Goal: Task Accomplishment & Management: Manage account settings

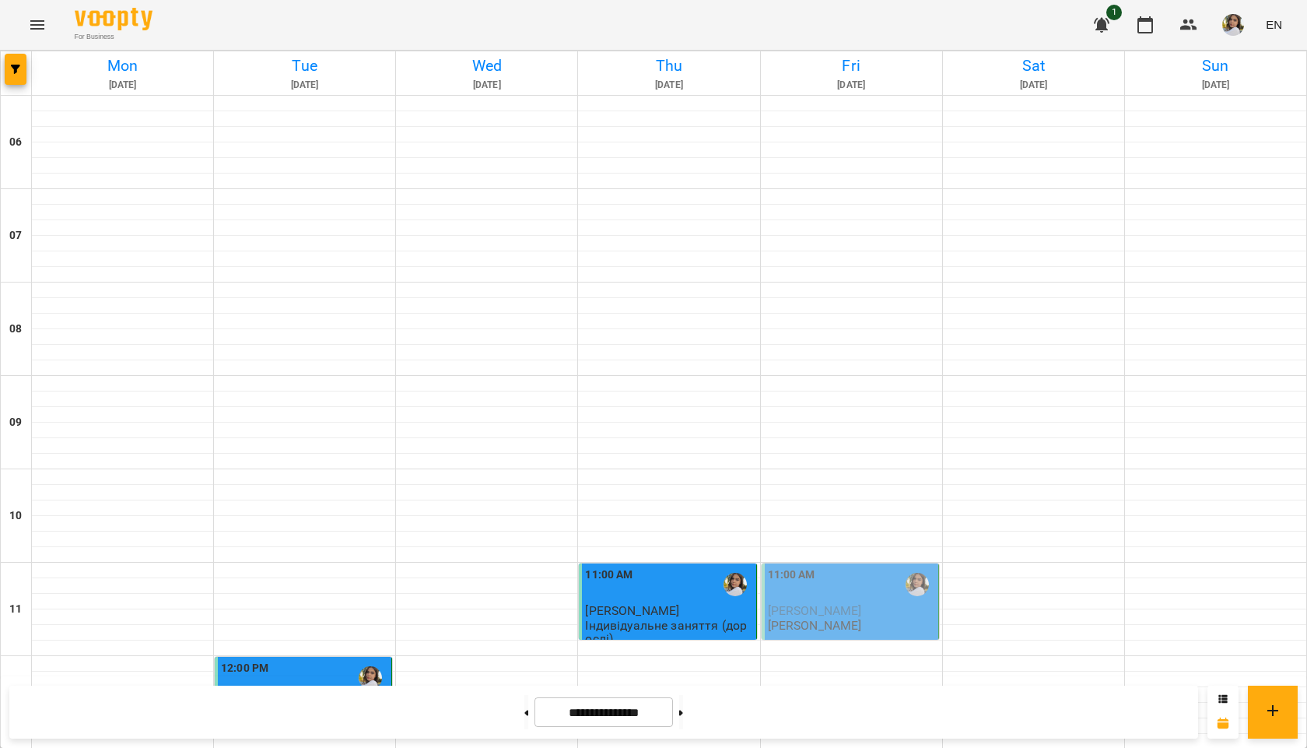
scroll to position [1005, 0]
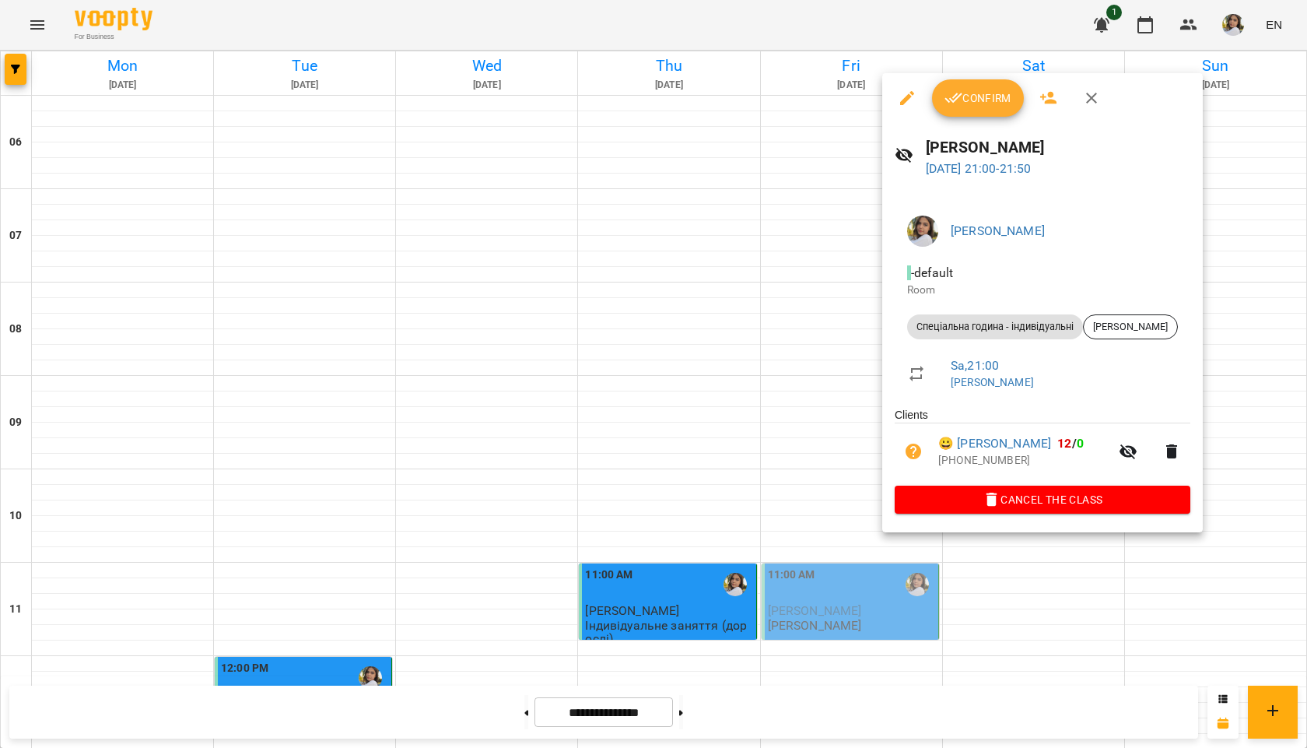
click at [853, 617] on div at bounding box center [653, 374] width 1307 height 748
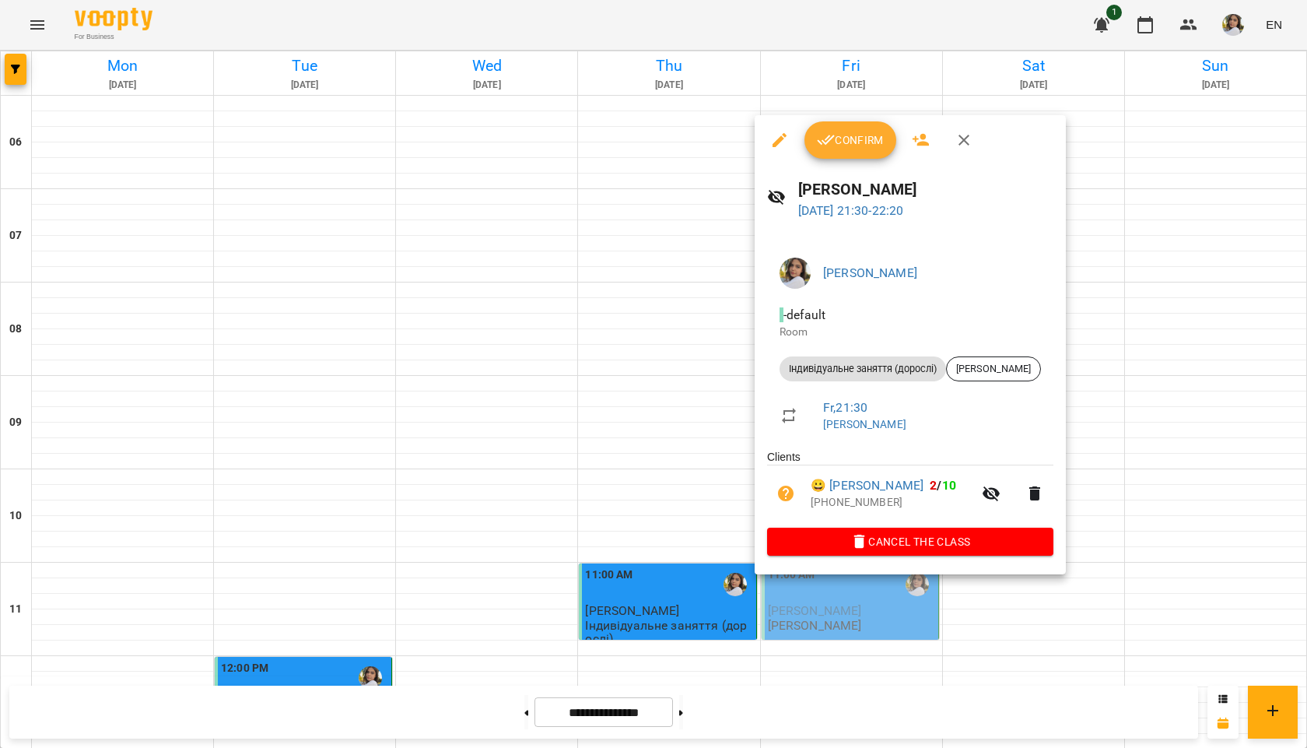
click at [817, 613] on div at bounding box center [653, 374] width 1307 height 748
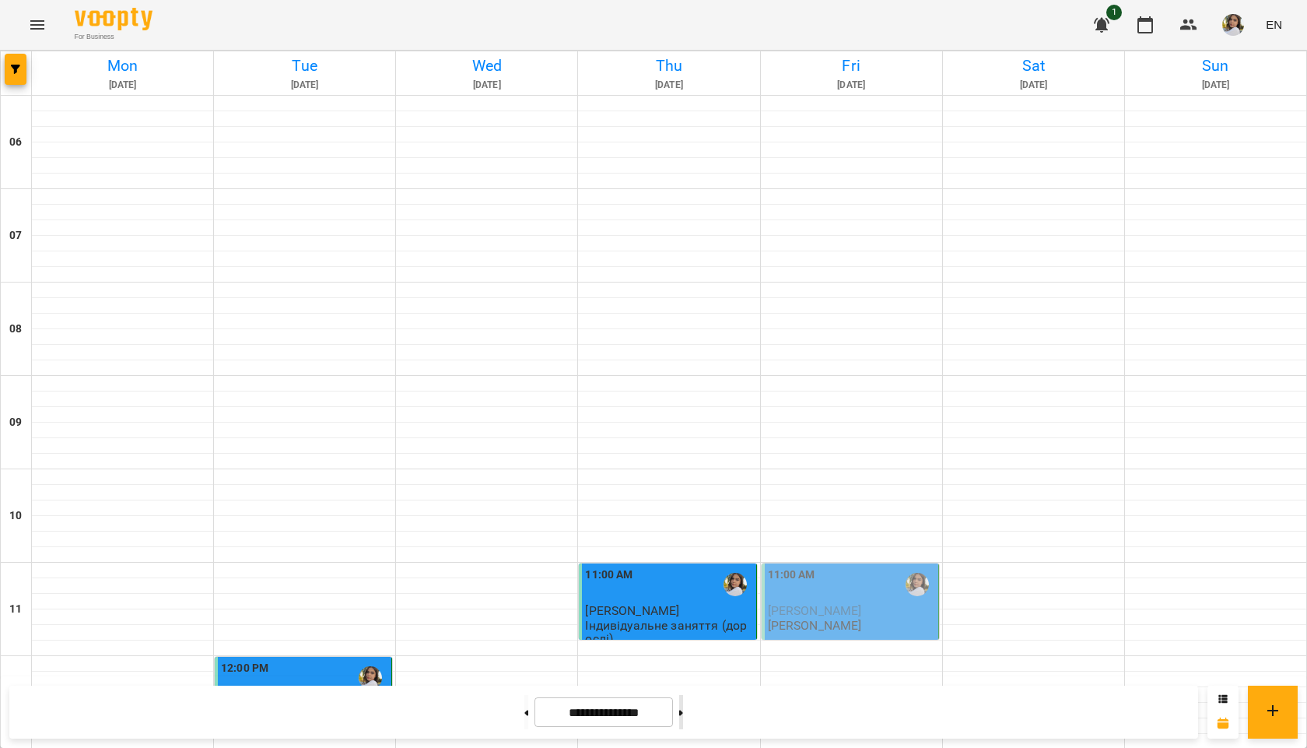
click at [683, 708] on button at bounding box center [681, 712] width 4 height 34
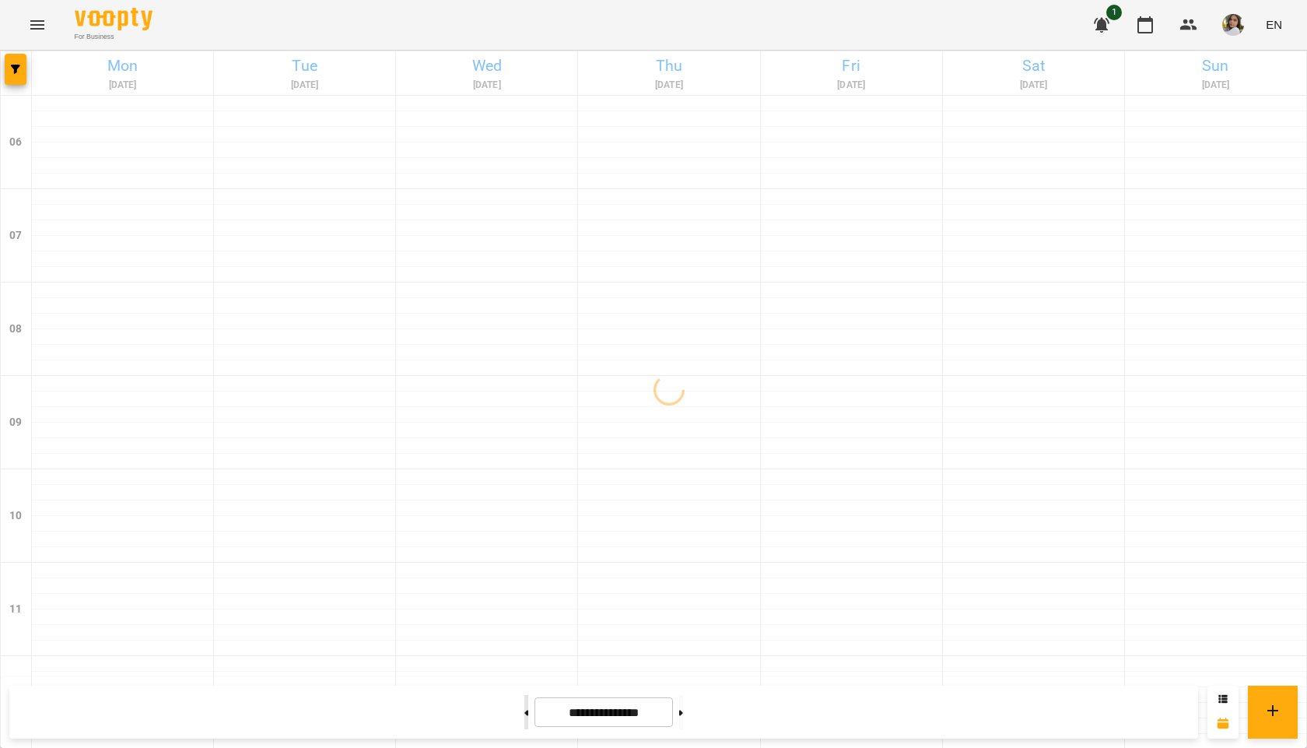
click at [524, 718] on button at bounding box center [526, 712] width 4 height 34
type input "**********"
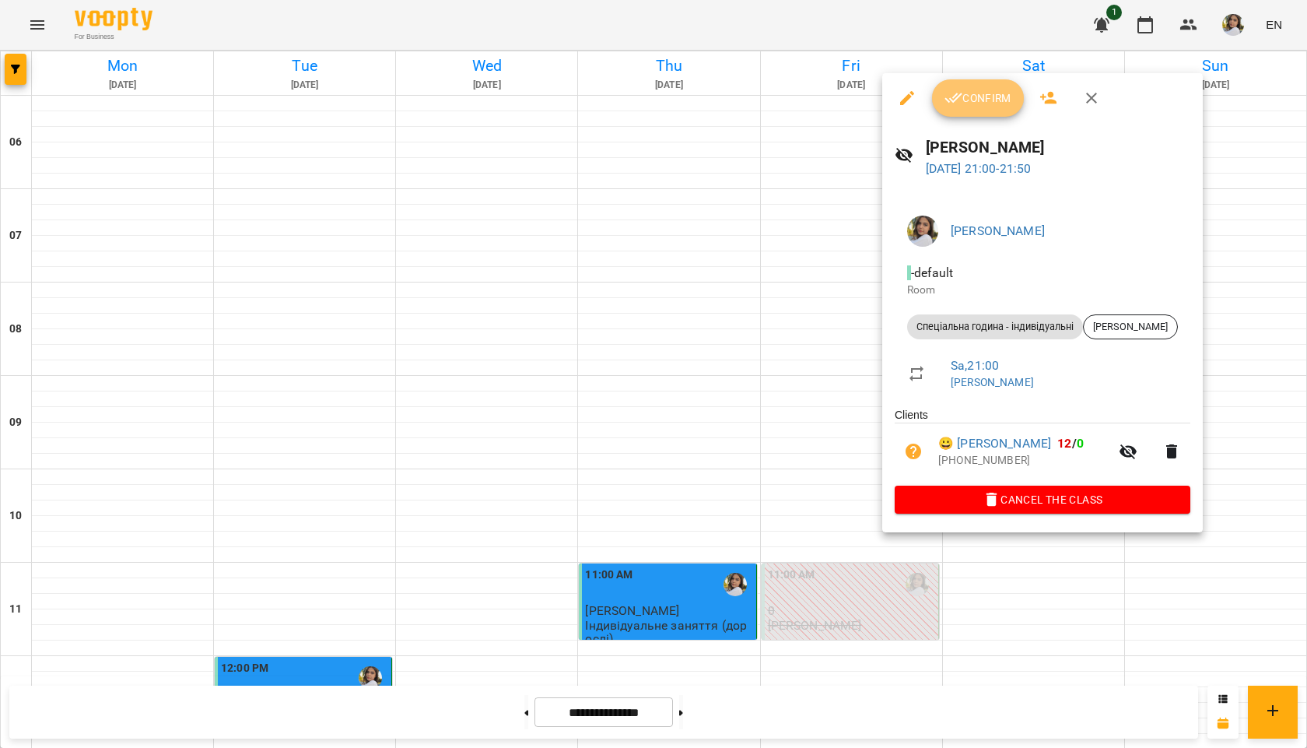
click at [961, 103] on icon "button" at bounding box center [953, 98] width 19 height 19
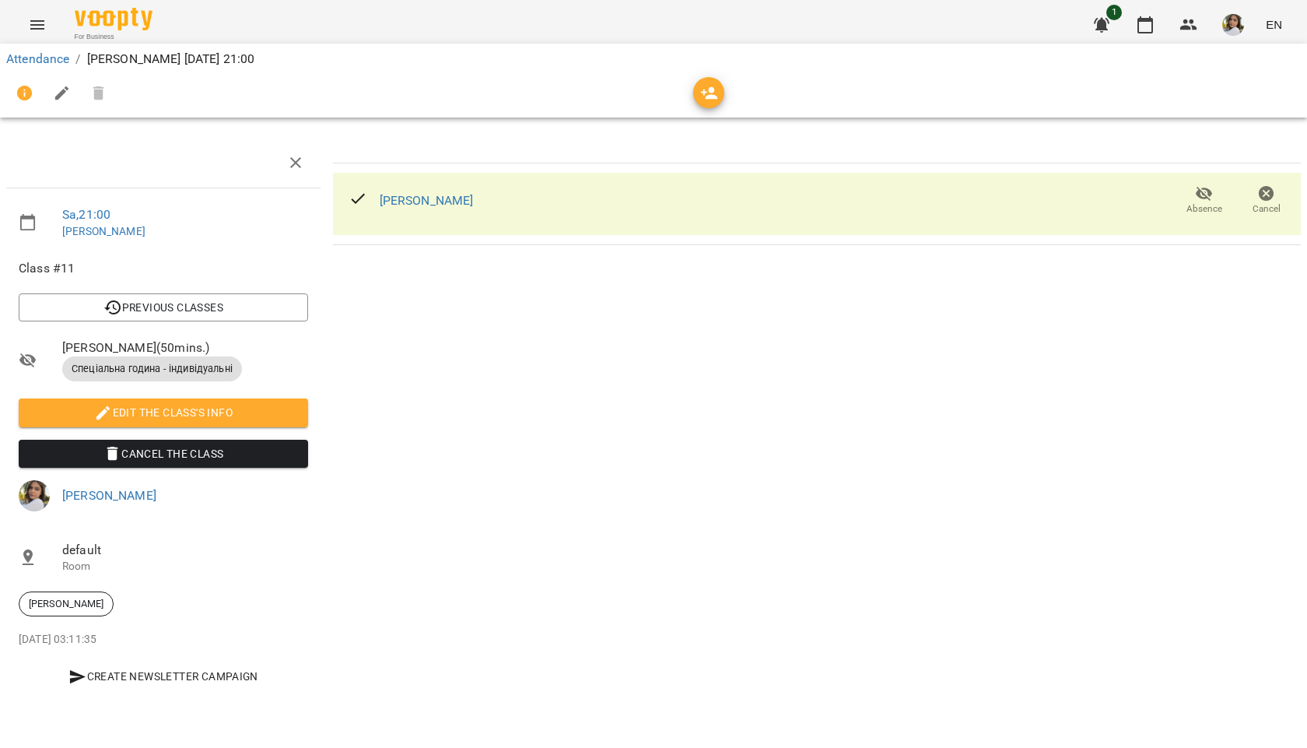
click at [1206, 200] on icon "button" at bounding box center [1204, 193] width 19 height 19
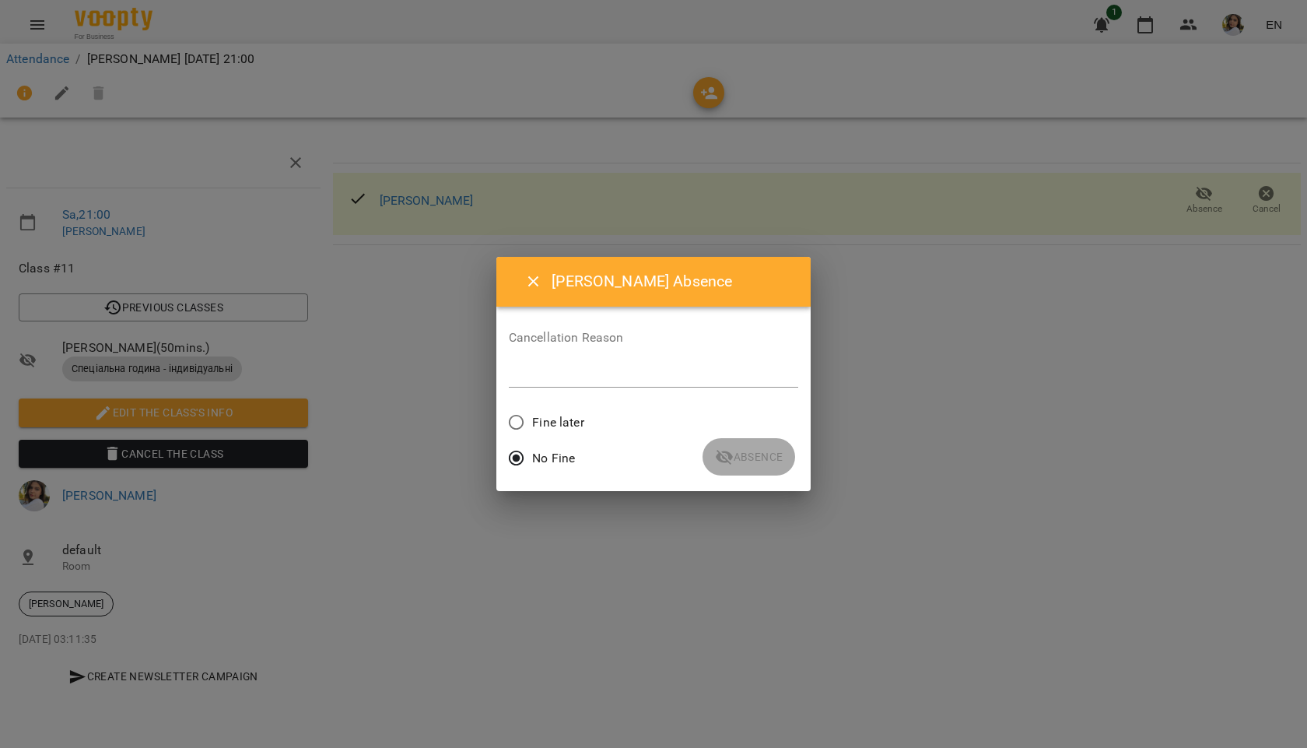
click at [532, 418] on span "Fine later" at bounding box center [557, 422] width 51 height 19
click at [512, 391] on div "Cancellation Reason *" at bounding box center [654, 362] width 290 height 62
click at [512, 377] on textarea at bounding box center [654, 374] width 290 height 15
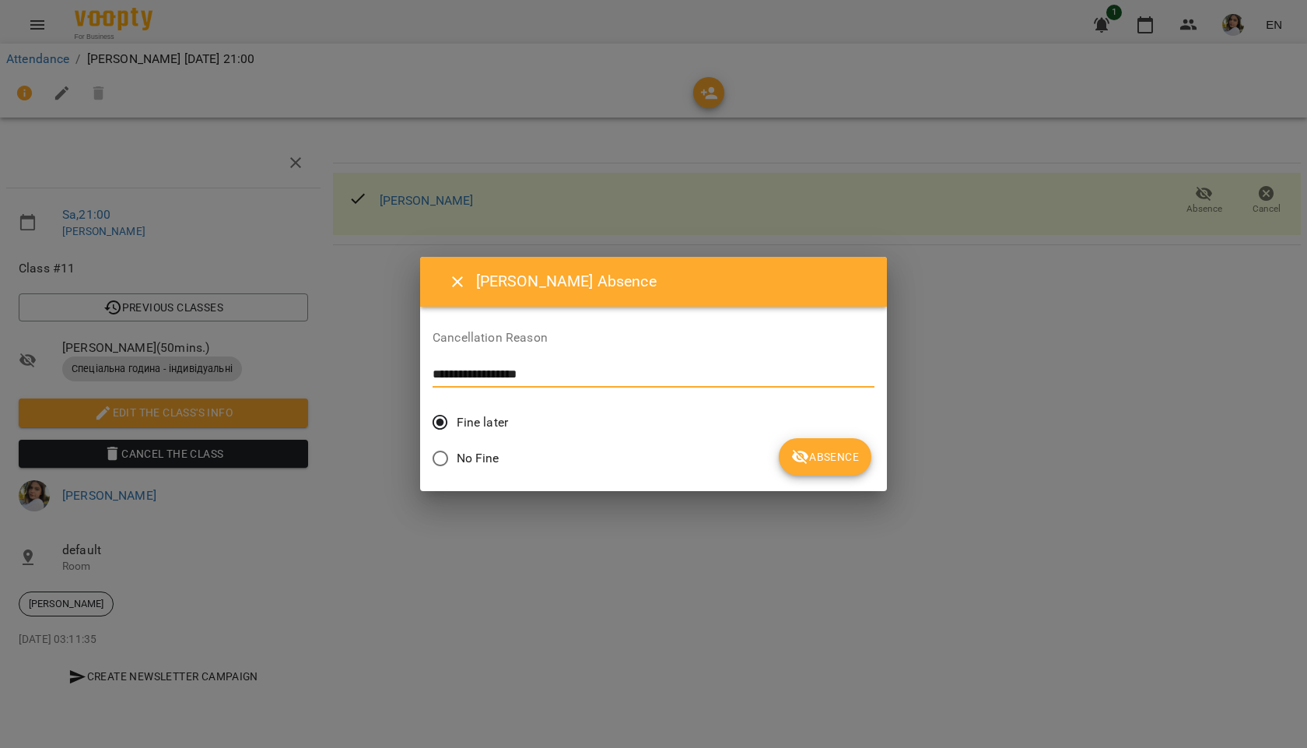
type textarea "**********"
click at [798, 464] on span "Absence" at bounding box center [825, 456] width 68 height 19
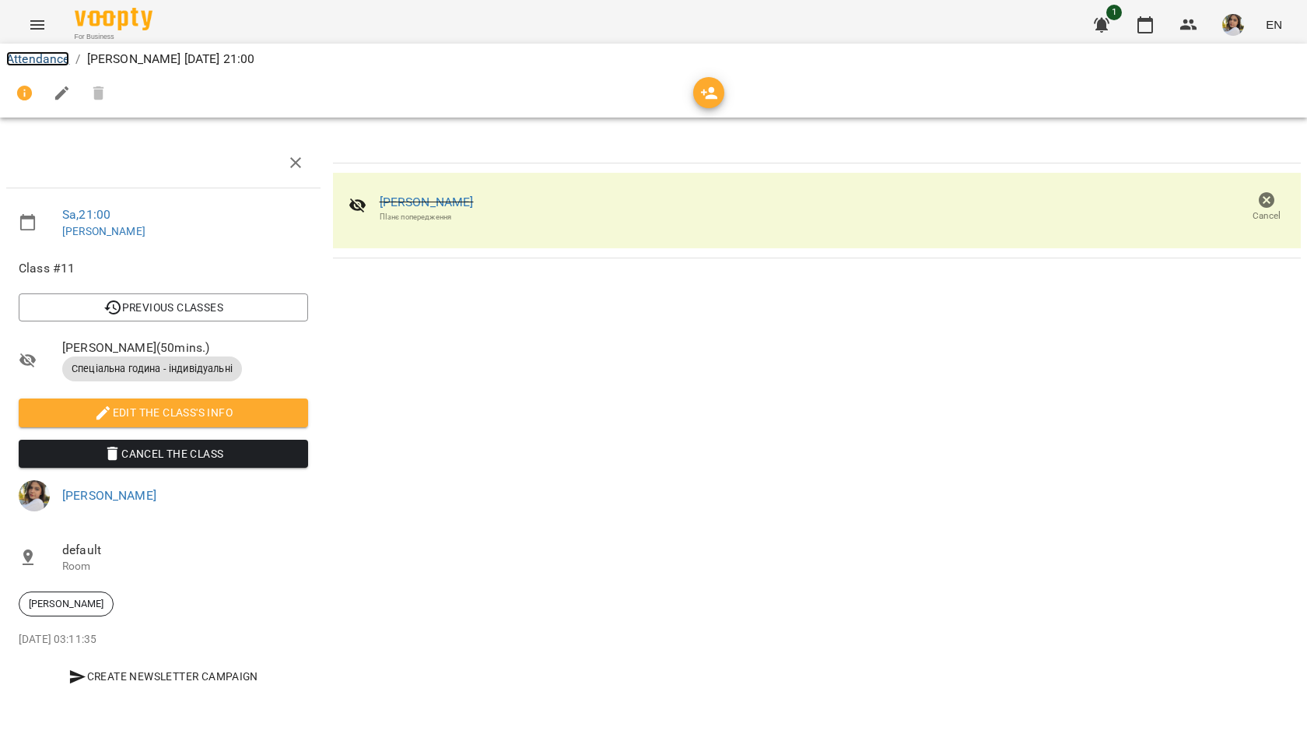
click at [56, 64] on link "Attendance" at bounding box center [37, 58] width 63 height 15
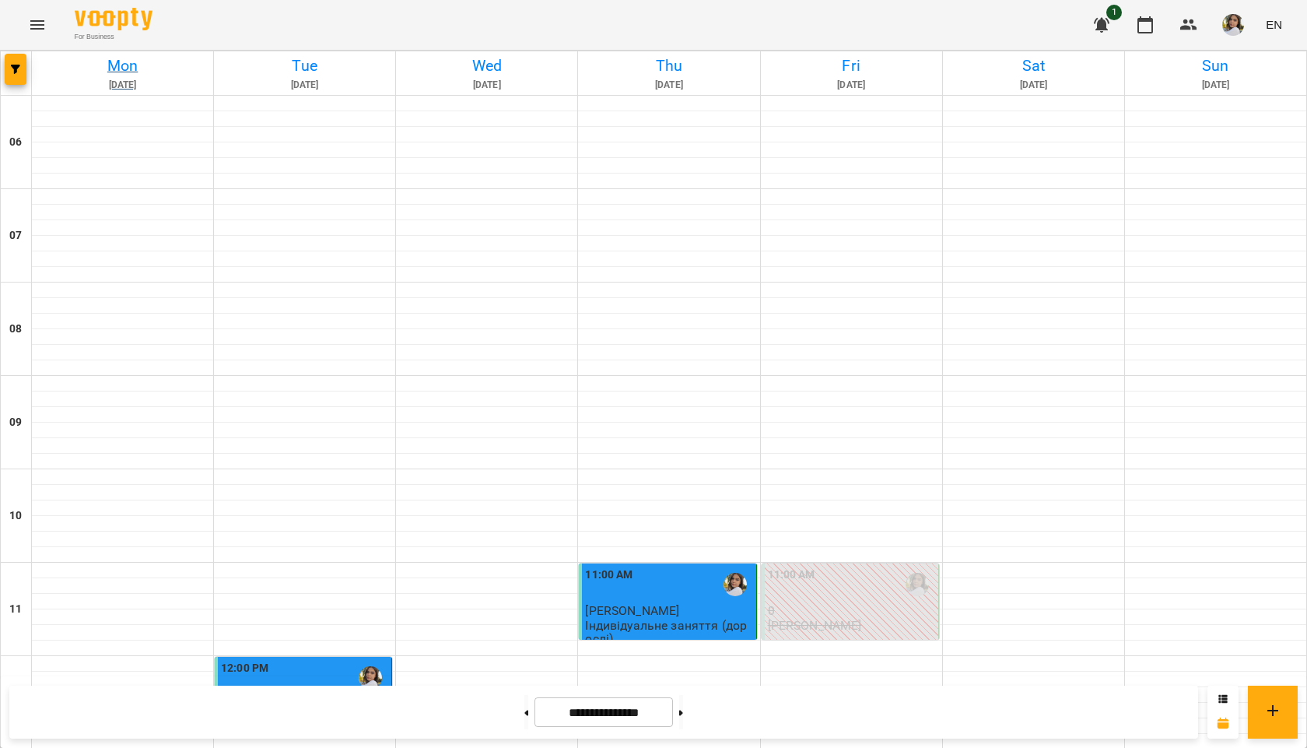
scroll to position [1005, 0]
